Goal: Information Seeking & Learning: Find contact information

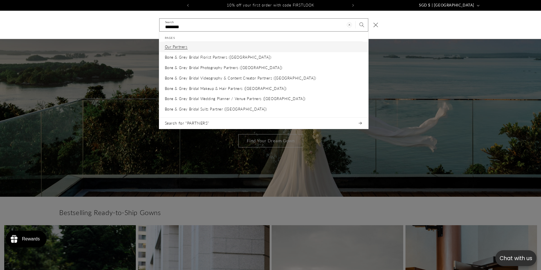
type input "********"
click at [190, 48] on link "Our Partners" at bounding box center [263, 47] width 209 height 10
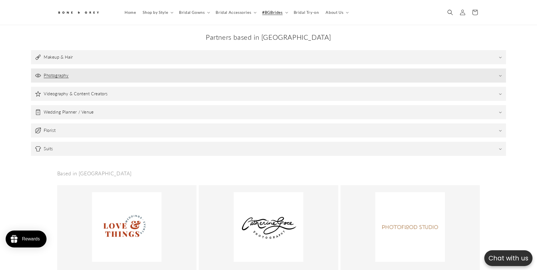
scroll to position [0, 155]
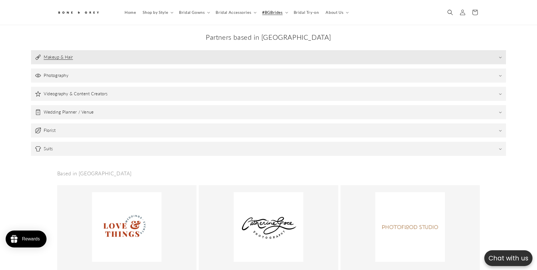
click at [61, 61] on summary "Makeup & Hair" at bounding box center [268, 57] width 475 height 14
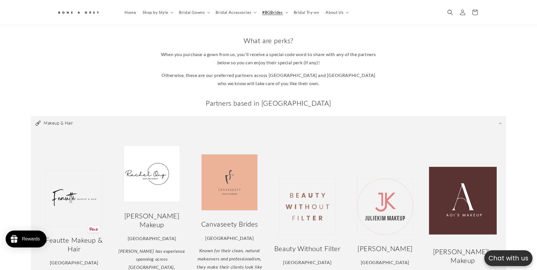
scroll to position [129, 0]
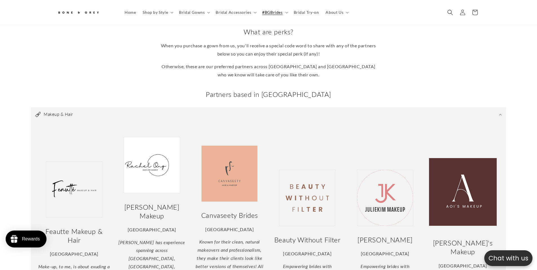
click at [109, 179] on div "Feautte Makeup & Hair Singapore Make-up, to me, is about exuding a certain emot…" at bounding box center [74, 260] width 78 height 204
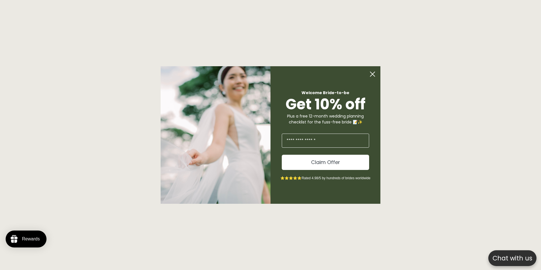
scroll to position [376, 0]
click at [101, 116] on div "Close dialog Welcome Bride-to-be Get 10% off Plus a free 12-month wedding plann…" at bounding box center [270, 135] width 541 height 270
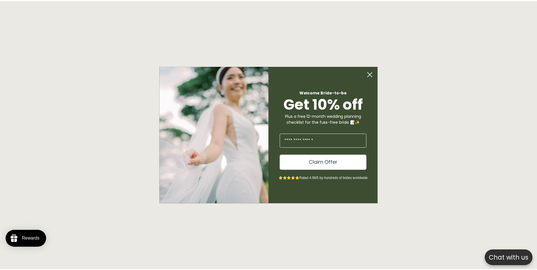
scroll to position [0, 310]
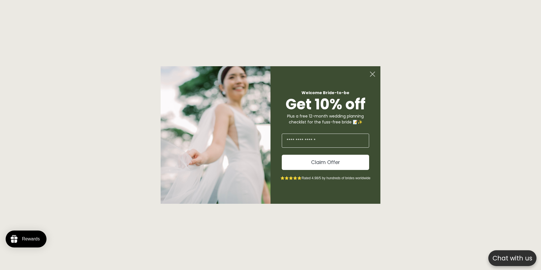
click at [372, 72] on circle "Close dialog" at bounding box center [372, 74] width 11 height 11
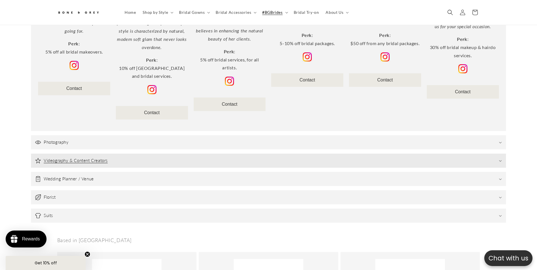
scroll to position [399, 0]
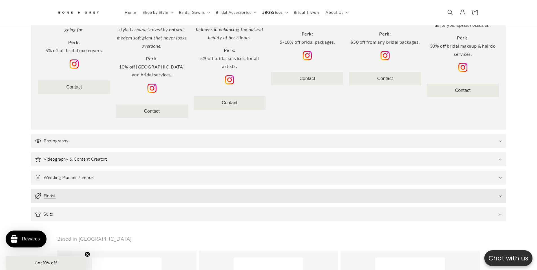
click at [56, 189] on summary "Florist" at bounding box center [268, 196] width 475 height 14
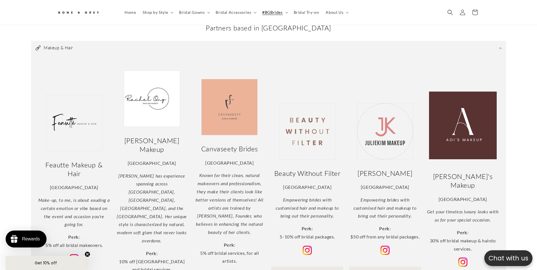
scroll to position [288, 0]
